Goal: Information Seeking & Learning: Check status

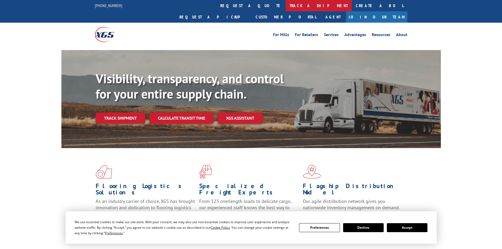
click at [286, 7] on link "track a shipment" at bounding box center [319, 5] width 66 height 11
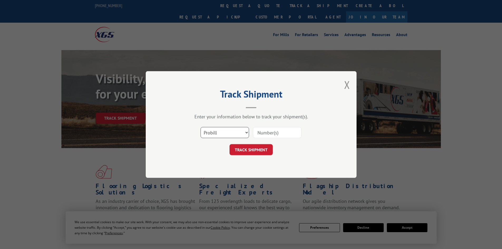
click at [227, 132] on select "Select category... Probill BOL PO" at bounding box center [225, 132] width 48 height 11
select select "bol"
click at [201, 127] on select "Select category... Probill BOL PO" at bounding box center [225, 132] width 48 height 11
click at [283, 135] on input at bounding box center [277, 132] width 48 height 11
paste input "6007774"
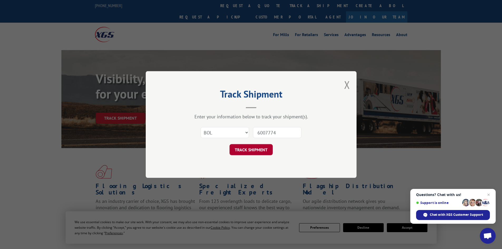
type input "6007774"
click at [261, 148] on button "TRACK SHIPMENT" at bounding box center [251, 149] width 43 height 11
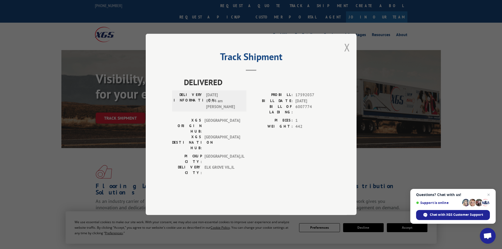
click at [347, 54] on button "Close modal" at bounding box center [347, 47] width 6 height 14
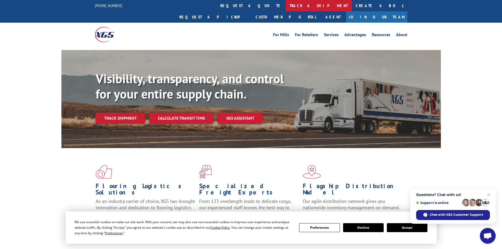
click at [286, 5] on link "track a shipment" at bounding box center [319, 5] width 66 height 11
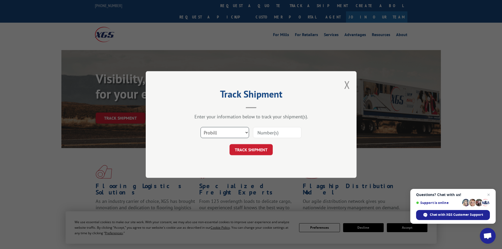
click at [225, 133] on select "Select category... Probill BOL PO" at bounding box center [225, 132] width 48 height 11
select select "bol"
click at [201, 127] on select "Select category... Probill BOL PO" at bounding box center [225, 132] width 48 height 11
click at [257, 132] on input at bounding box center [277, 132] width 48 height 11
paste input "5999839"
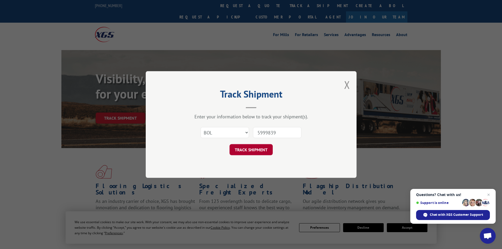
type input "5999839"
click at [245, 150] on button "TRACK SHIPMENT" at bounding box center [251, 149] width 43 height 11
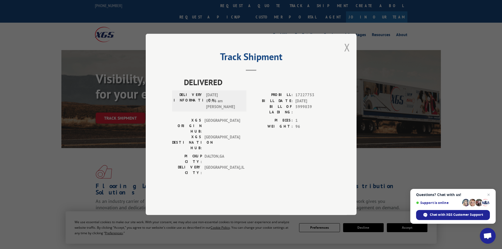
click at [347, 54] on button "Close modal" at bounding box center [347, 47] width 6 height 14
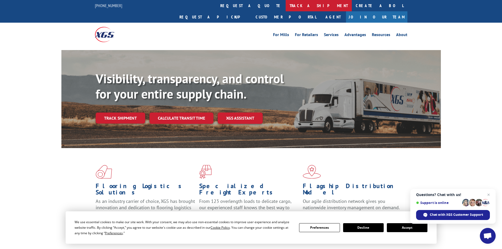
click at [286, 5] on link "track a shipment" at bounding box center [319, 5] width 66 height 11
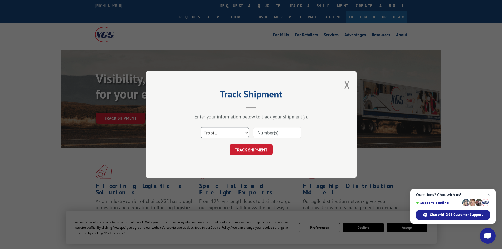
click at [216, 137] on select "Select category... Probill BOL PO" at bounding box center [225, 132] width 48 height 11
select select "bol"
click at [201, 127] on select "Select category... Probill BOL PO" at bounding box center [225, 132] width 48 height 11
click at [257, 132] on input at bounding box center [277, 132] width 48 height 11
paste input "6003524"
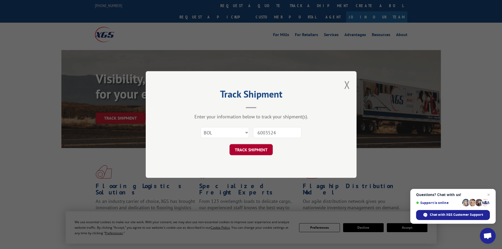
type input "6003524"
click at [253, 149] on button "TRACK SHIPMENT" at bounding box center [251, 149] width 43 height 11
